Goal: Information Seeking & Learning: Find specific fact

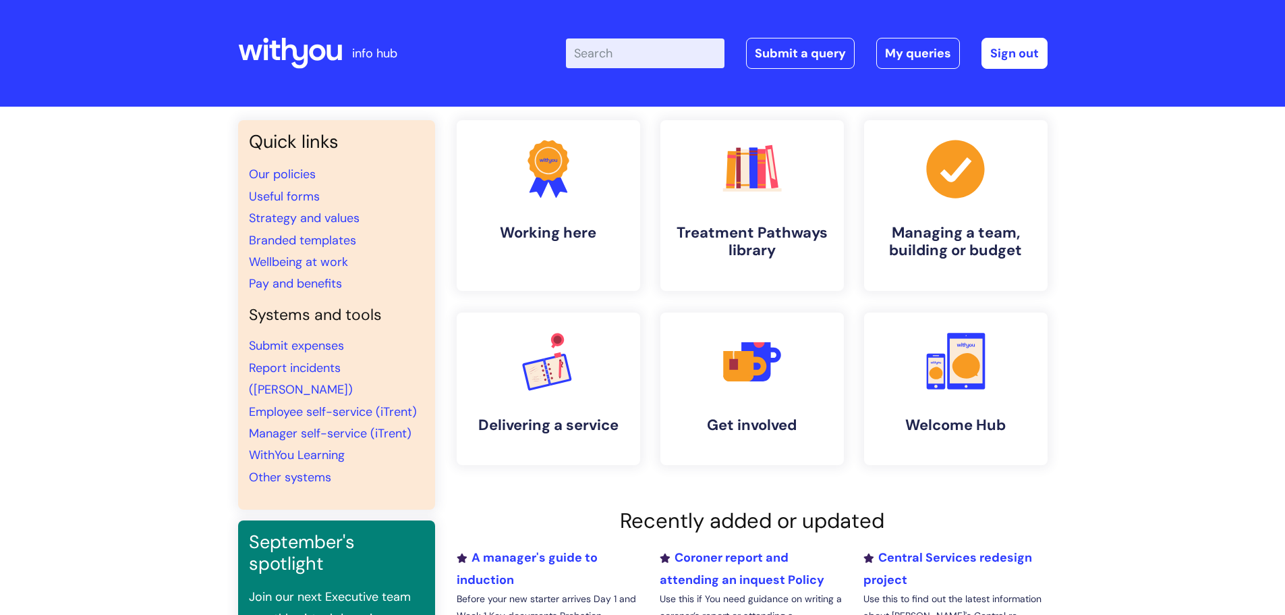
click at [598, 51] on input "Enter your search term here..." at bounding box center [645, 53] width 159 height 30
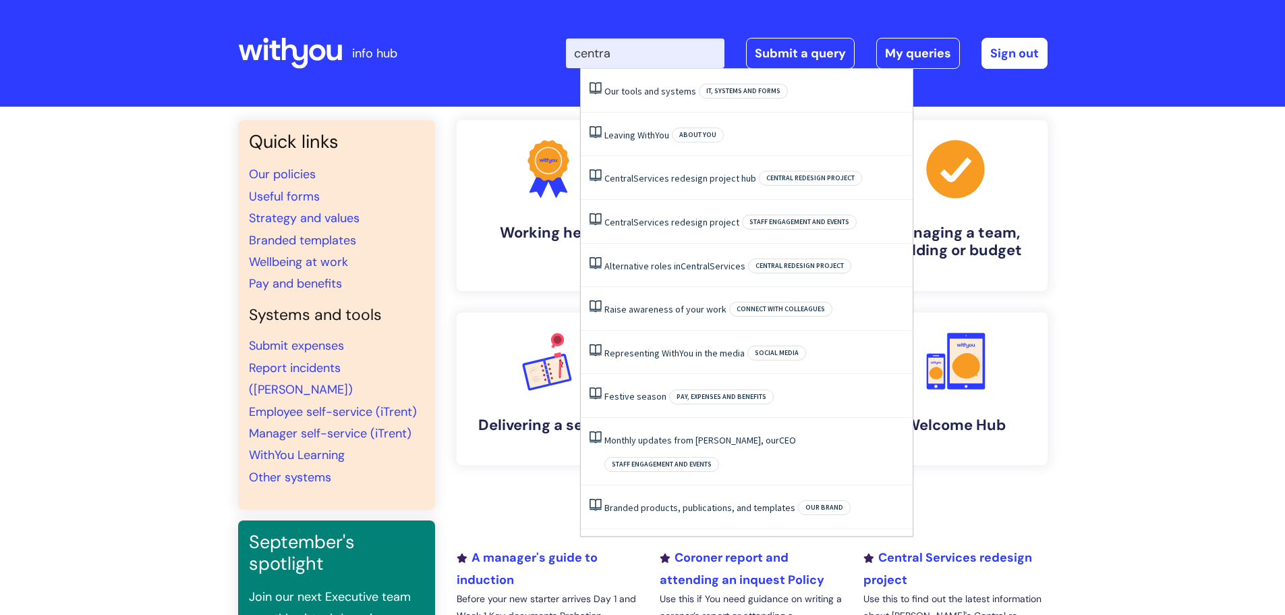
type input "central"
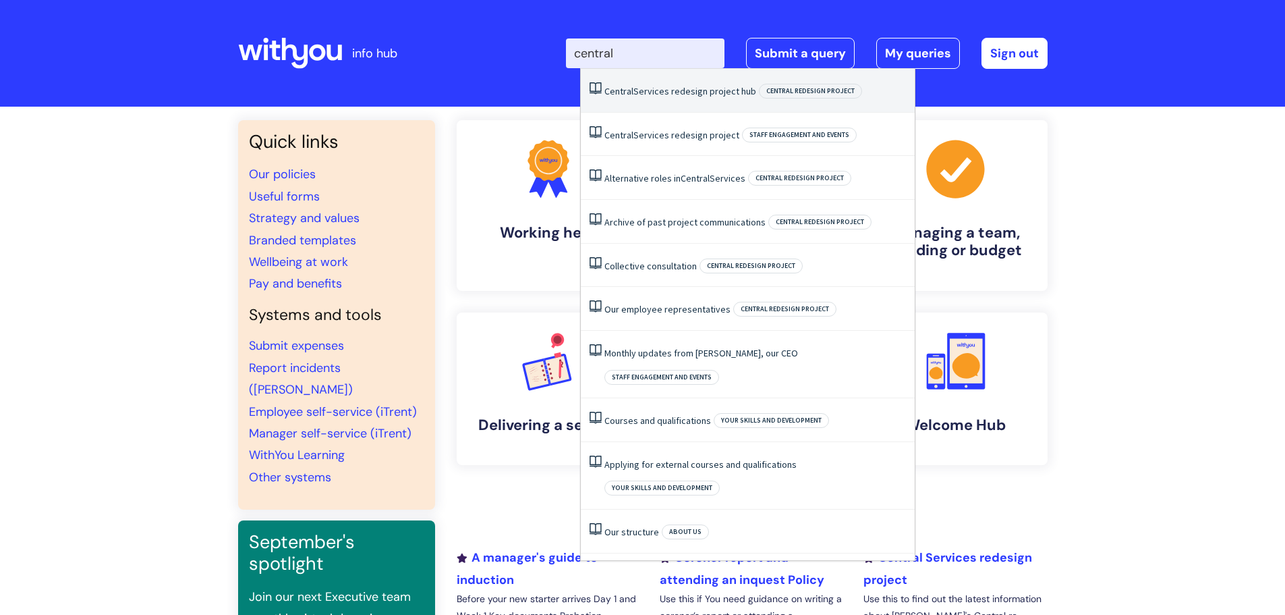
click at [618, 88] on span "Central" at bounding box center [618, 91] width 29 height 12
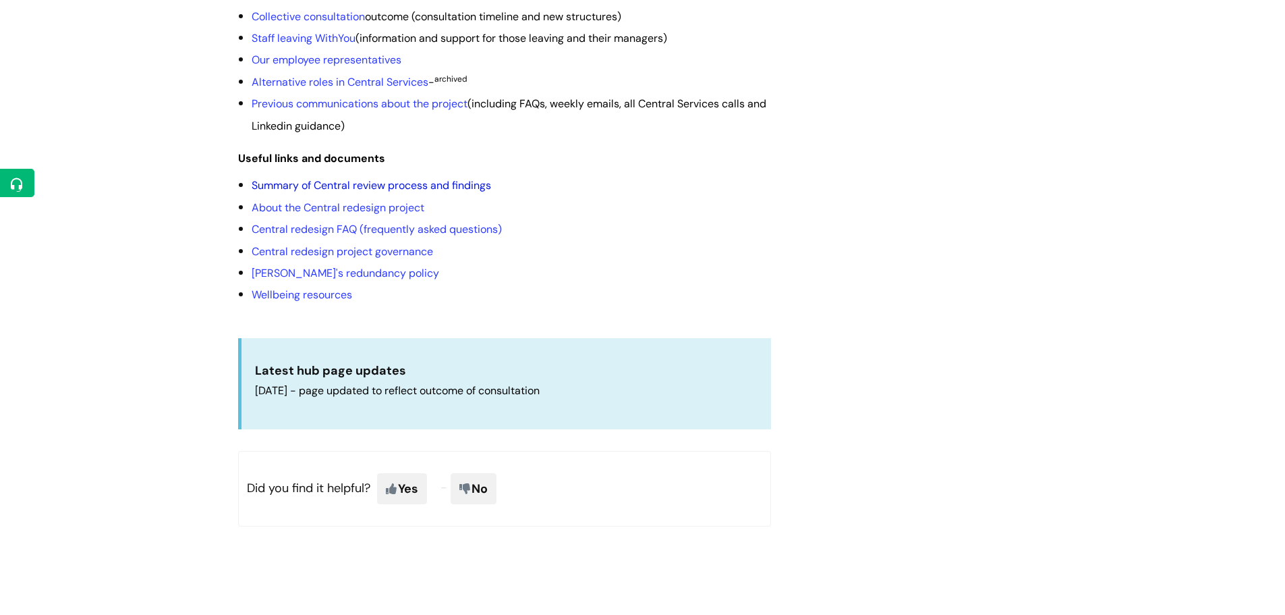
scroll to position [405, 0]
